Goal: Information Seeking & Learning: Compare options

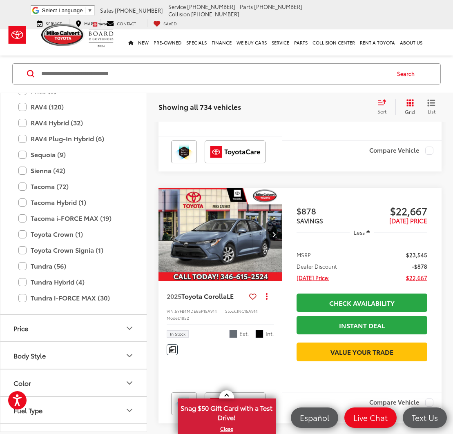
scroll to position [294, 0]
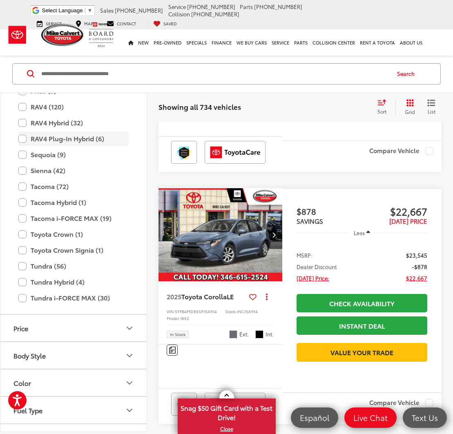
click at [23, 140] on label "RAV4 Plug-In Hybrid (6)" at bounding box center [73, 139] width 110 height 14
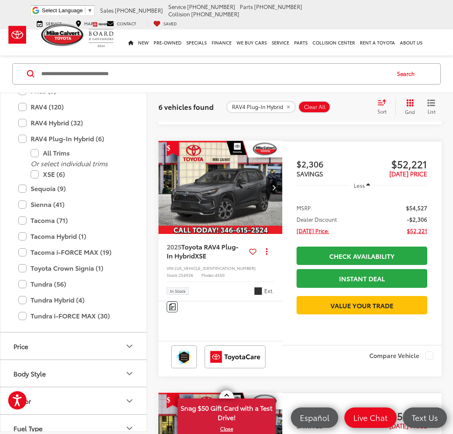
scroll to position [845, 0]
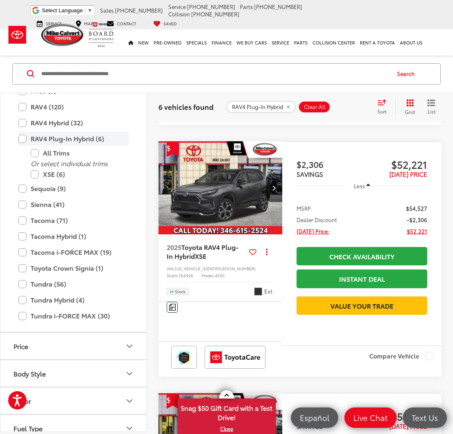
click at [23, 138] on label "RAV4 Plug-In Hybrid (6)" at bounding box center [73, 139] width 110 height 14
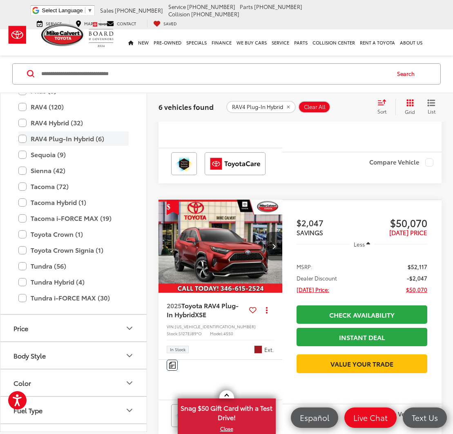
scroll to position [91, 0]
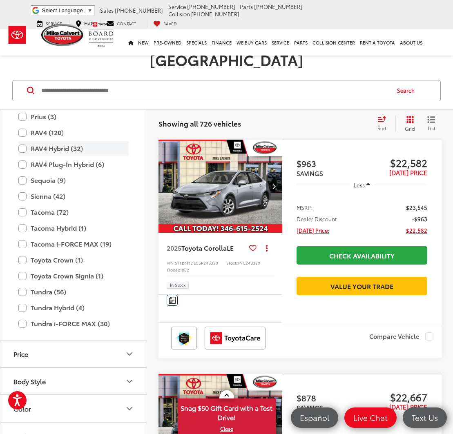
click at [22, 141] on label "RAV4 Hybrid (32)" at bounding box center [73, 148] width 110 height 14
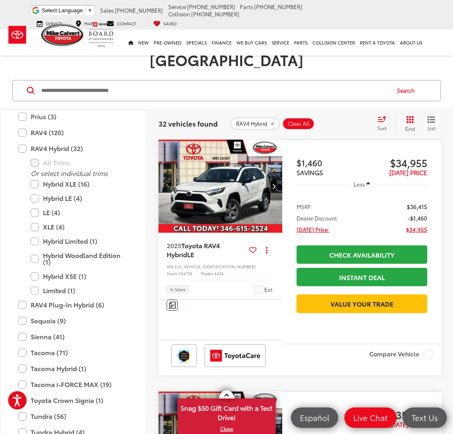
click at [273, 183] on icon "Next image" at bounding box center [274, 186] width 4 height 6
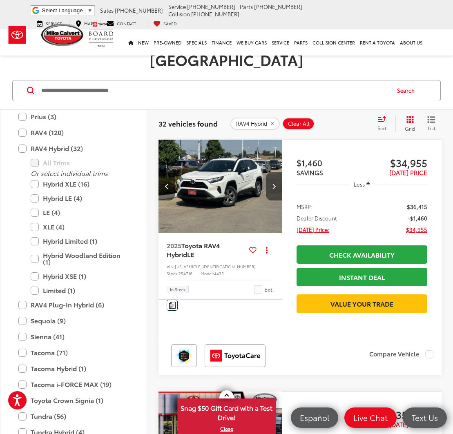
click at [273, 183] on icon "Next image" at bounding box center [274, 186] width 4 height 6
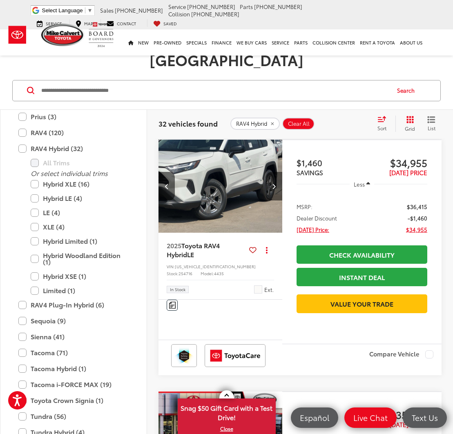
click at [273, 183] on icon "Next image" at bounding box center [274, 186] width 4 height 6
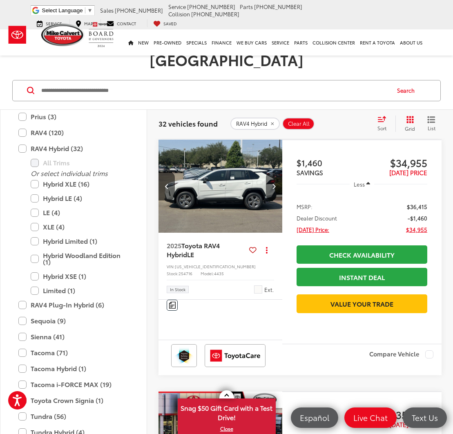
click at [273, 183] on icon "Next image" at bounding box center [274, 186] width 4 height 6
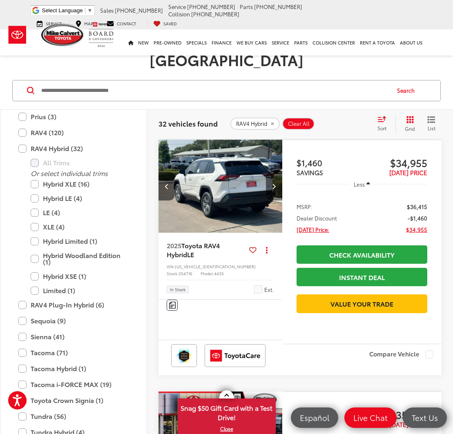
click at [273, 183] on icon "Next image" at bounding box center [274, 186] width 4 height 6
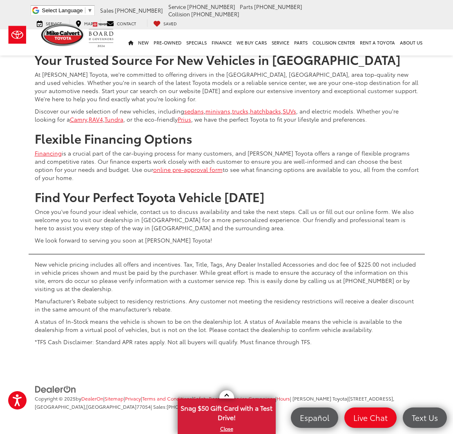
scroll to position [3468, 0]
click at [424, 24] on span "Show: 12" at bounding box center [414, 20] width 24 height 8
click at [421, 89] on button "Show: 96" at bounding box center [419, 82] width 44 height 15
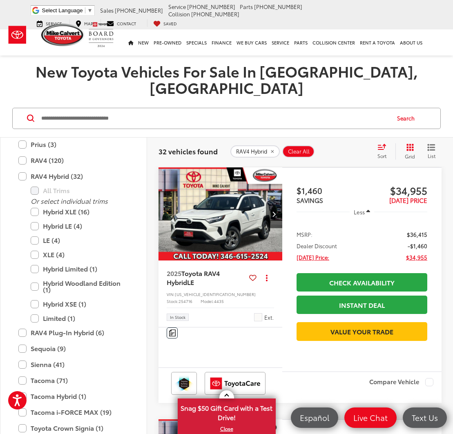
scroll to position [59, 0]
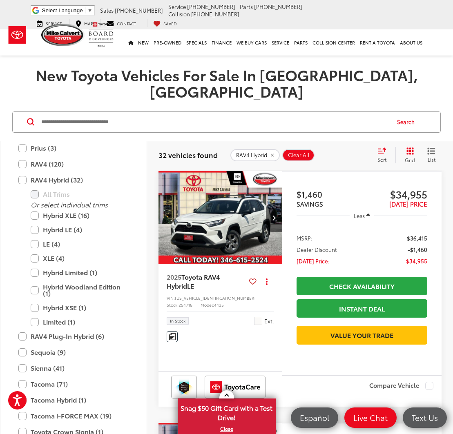
click at [429, 147] on icon "List View" at bounding box center [431, 150] width 8 height 7
click at [385, 156] on span "Sort" at bounding box center [381, 159] width 9 height 7
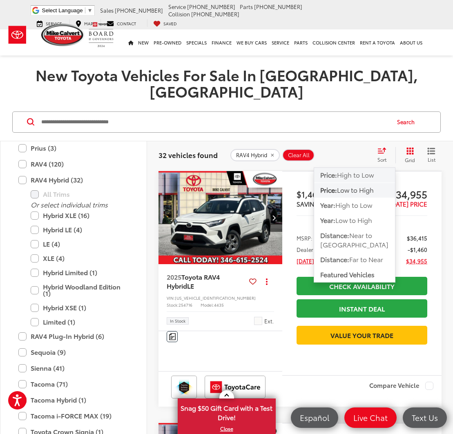
click at [366, 170] on span "High to Low" at bounding box center [355, 174] width 37 height 9
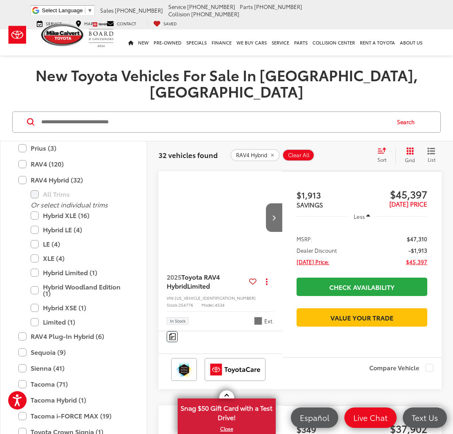
click at [381, 156] on span "Sort" at bounding box center [381, 159] width 9 height 7
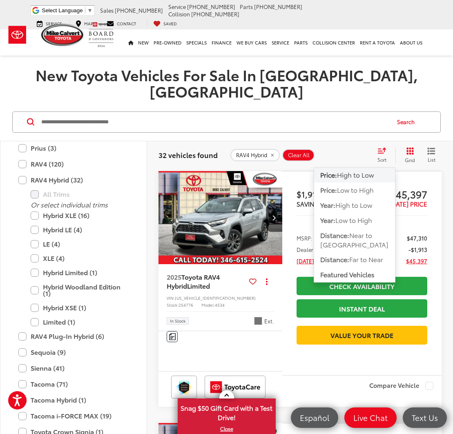
click at [353, 140] on div "32 vehicles found RAV4 Hybrid Clear All + 0 test Sort Price: High to Low Price:…" at bounding box center [300, 154] width 306 height 29
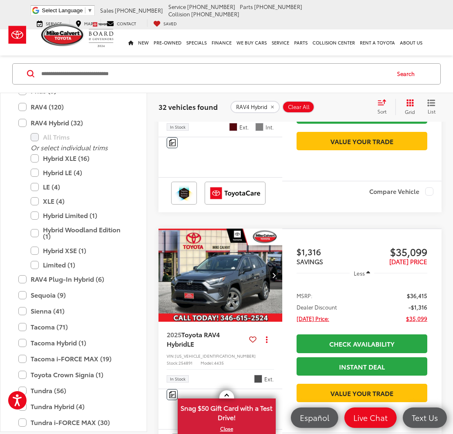
scroll to position [1271, 0]
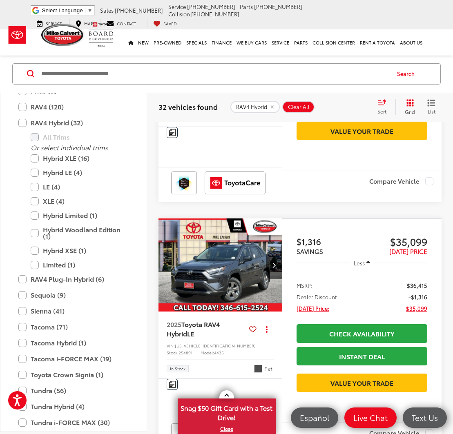
click at [432, 185] on label "Compare Vehicle" at bounding box center [401, 181] width 64 height 8
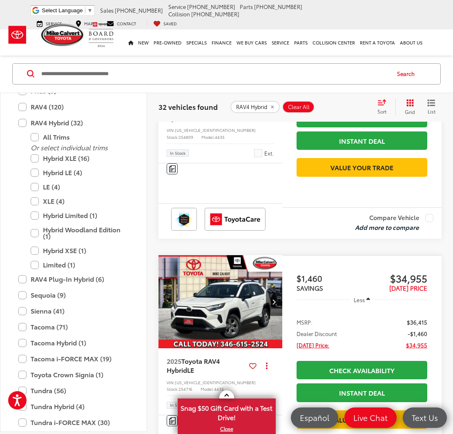
scroll to position [1984, 0]
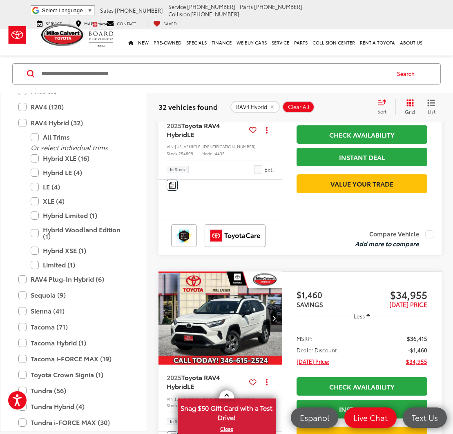
click at [381, 107] on div "Sort" at bounding box center [384, 107] width 22 height 16
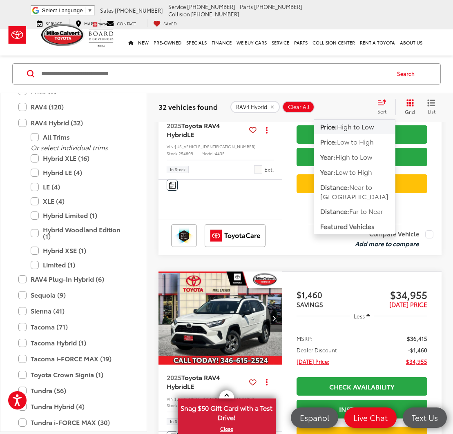
scroll to position [1977, 0]
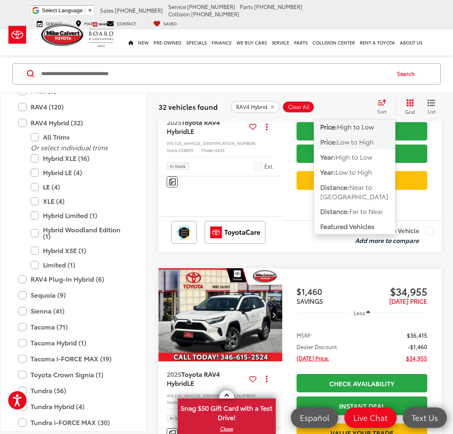
click at [359, 142] on span "Low to High" at bounding box center [355, 141] width 37 height 9
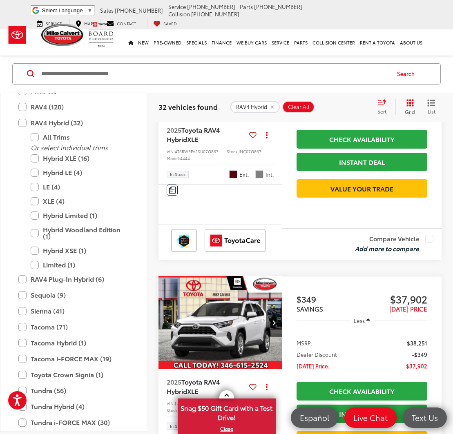
scroll to position [1214, 0]
click at [229, 118] on img "2025 Toyota RAV4 Hybrid XLE 0" at bounding box center [220, 70] width 125 height 93
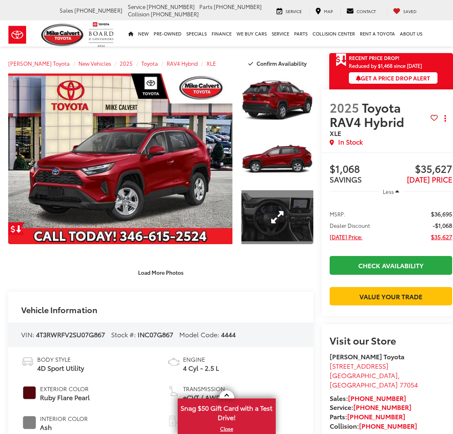
click at [283, 213] on link "Expand Photo 3" at bounding box center [277, 217] width 72 height 54
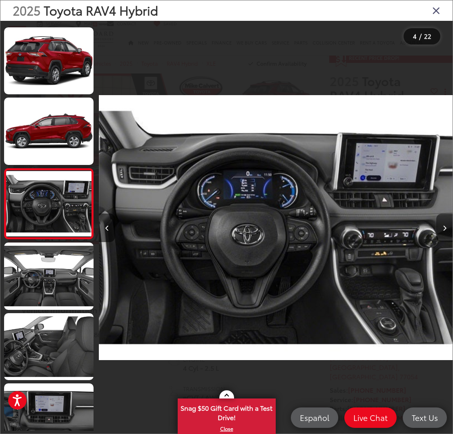
click at [449, 227] on button "Next image" at bounding box center [444, 228] width 16 height 29
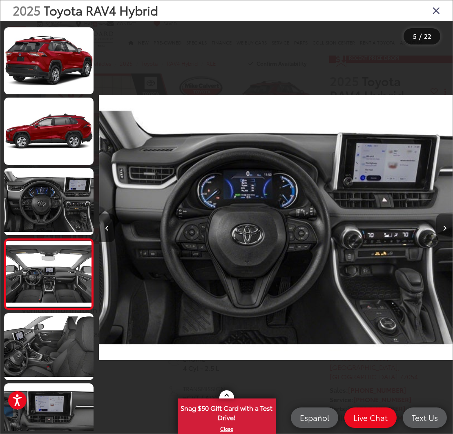
scroll to position [138, 0]
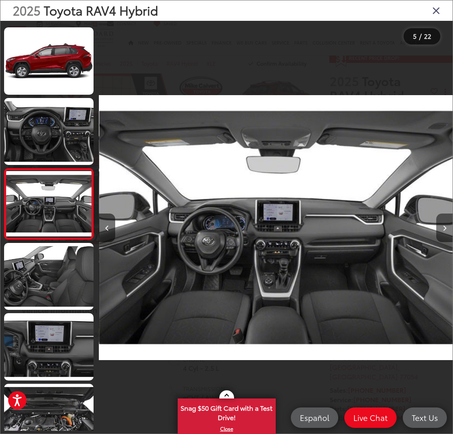
click at [449, 227] on button "Next image" at bounding box center [444, 228] width 16 height 29
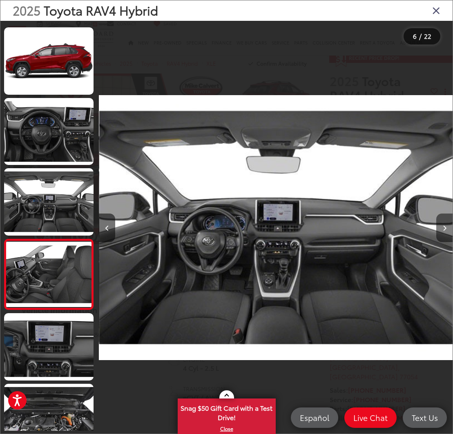
scroll to position [209, 0]
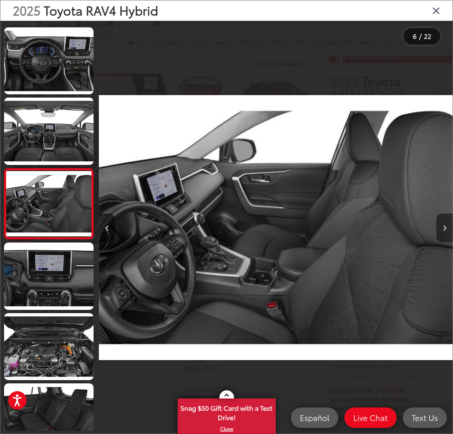
click at [449, 227] on button "Next image" at bounding box center [444, 228] width 16 height 29
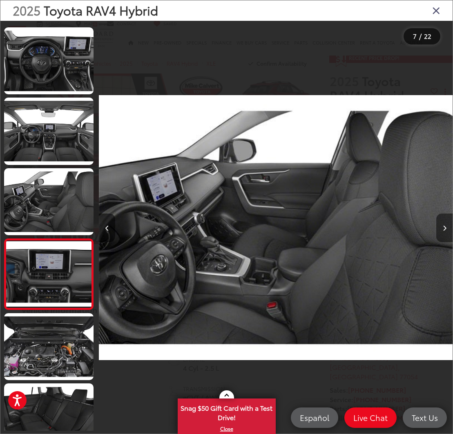
scroll to position [279, 0]
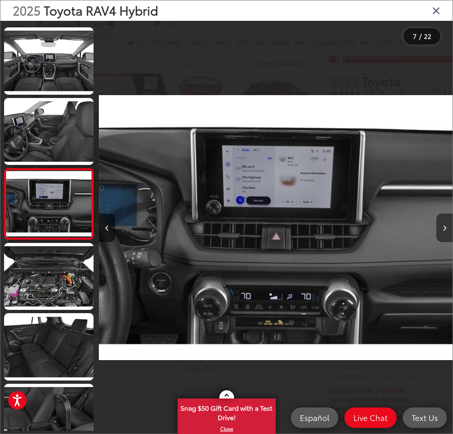
click at [449, 227] on button "Next image" at bounding box center [444, 228] width 16 height 29
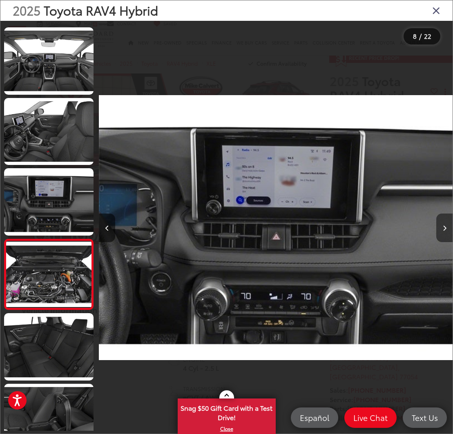
scroll to position [349, 0]
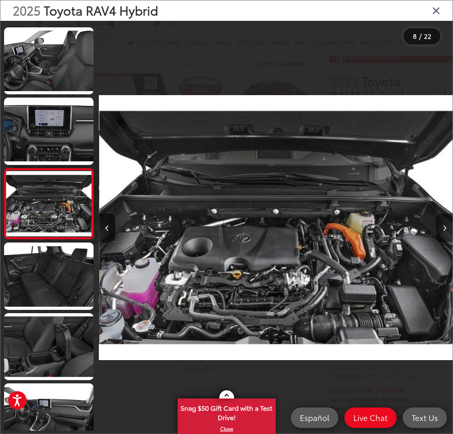
click at [449, 227] on button "Next image" at bounding box center [444, 228] width 16 height 29
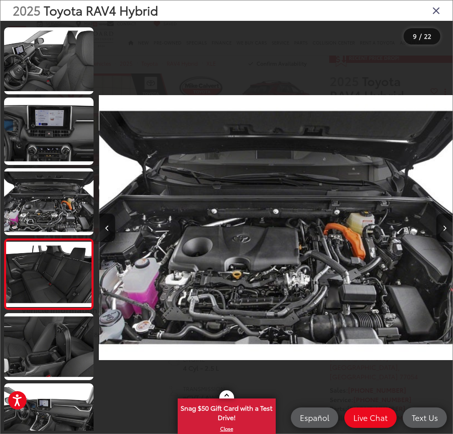
scroll to position [420, 0]
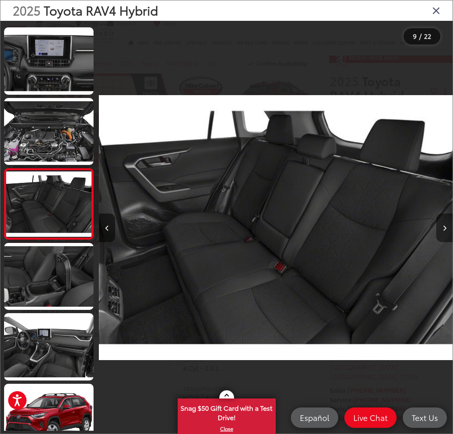
click at [449, 227] on button "Next image" at bounding box center [444, 228] width 16 height 29
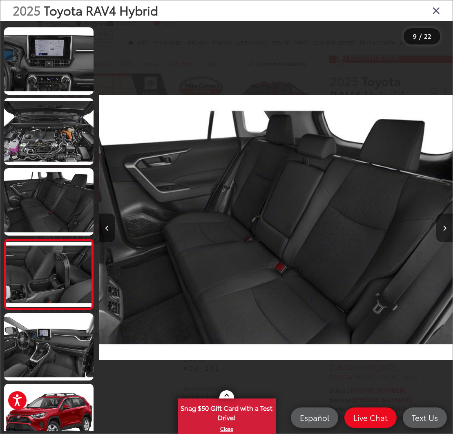
scroll to position [490, 0]
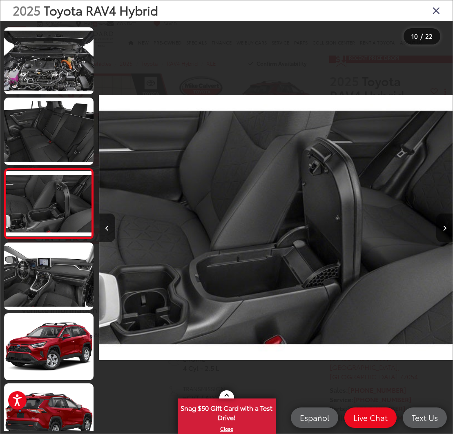
click at [449, 227] on button "Next image" at bounding box center [444, 228] width 16 height 29
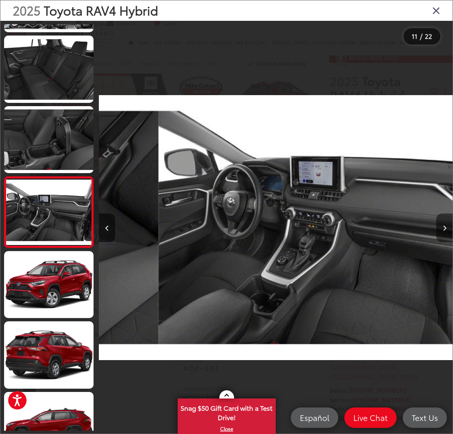
scroll to position [561, 0]
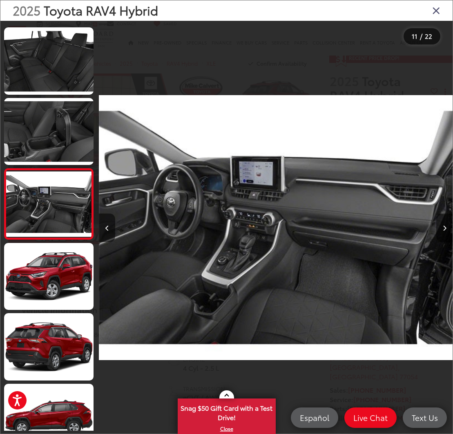
click at [449, 227] on button "Next image" at bounding box center [444, 228] width 16 height 29
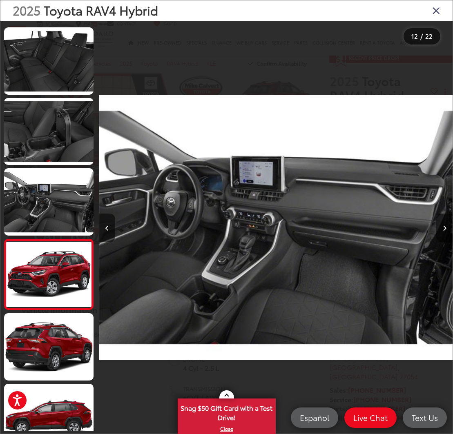
scroll to position [631, 0]
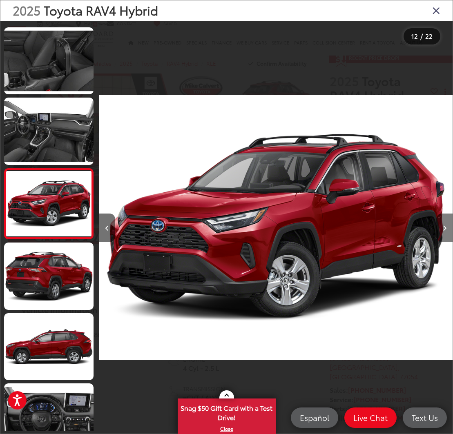
click at [449, 227] on button "Next image" at bounding box center [444, 228] width 16 height 29
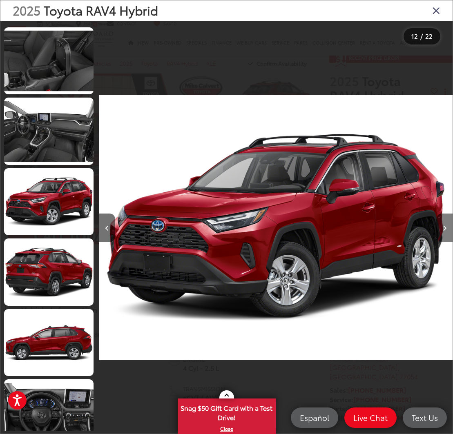
scroll to position [701, 0]
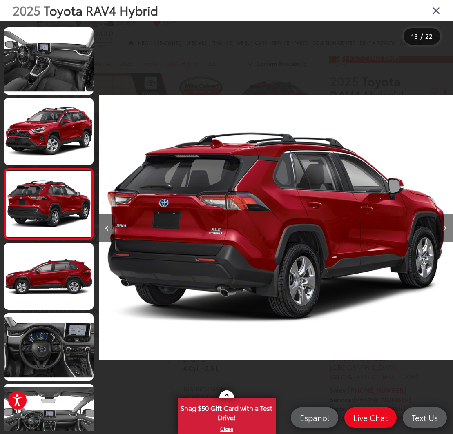
click at [449, 227] on button "Next image" at bounding box center [444, 228] width 16 height 29
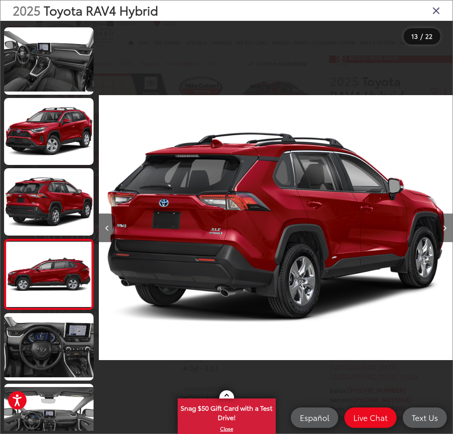
scroll to position [772, 0]
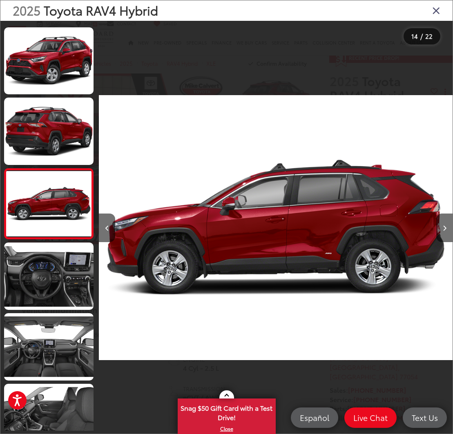
click at [436, 11] on icon "Close gallery" at bounding box center [436, 10] width 8 height 11
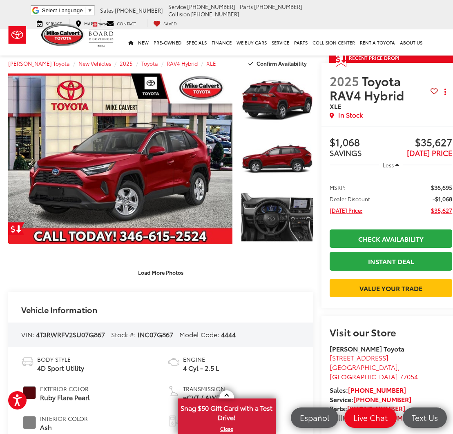
scroll to position [0, 0]
